Goal: Navigation & Orientation: Find specific page/section

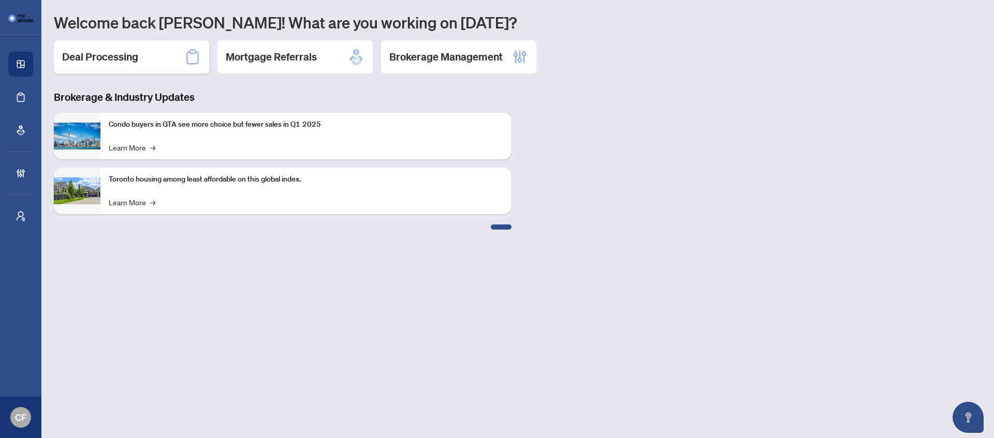
click at [147, 57] on div "Deal Processing" at bounding box center [131, 56] width 155 height 33
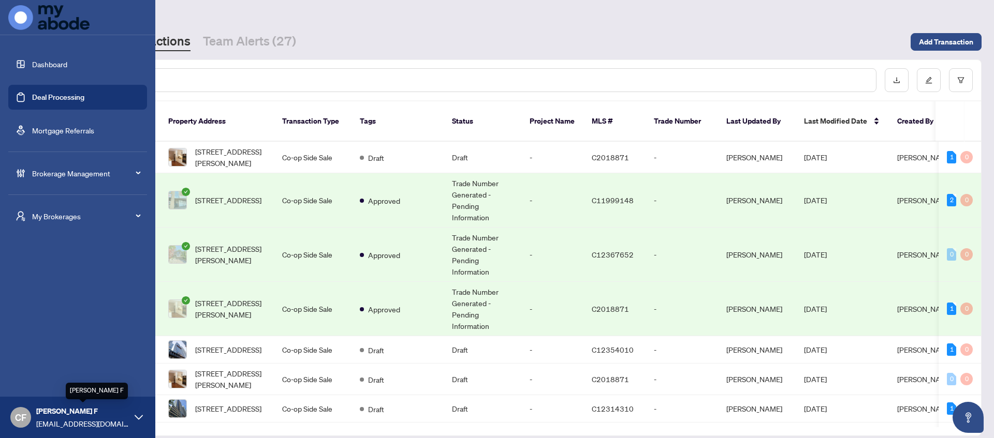
click at [76, 423] on span "[EMAIL_ADDRESS][DOMAIN_NAME]" at bounding box center [82, 423] width 93 height 11
click at [60, 223] on div "My Brokerages" at bounding box center [77, 216] width 139 height 25
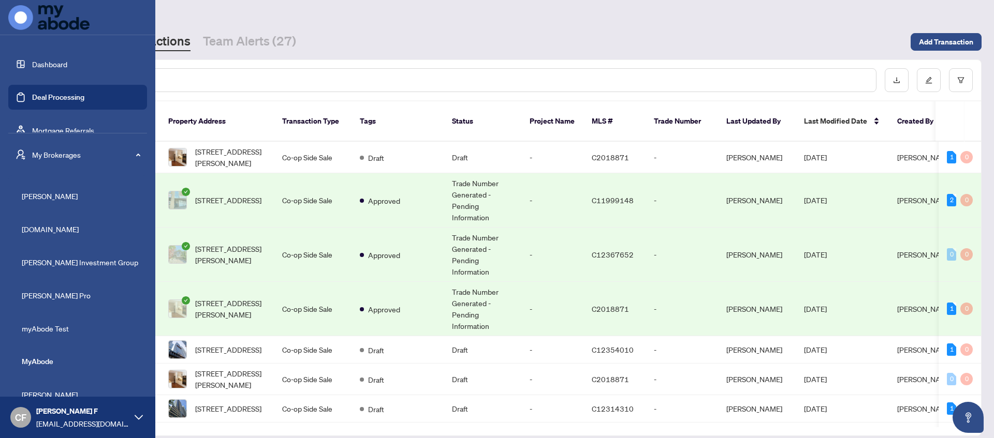
click at [49, 327] on span "myAbode Test" at bounding box center [81, 328] width 118 height 11
